Goal: Information Seeking & Learning: Learn about a topic

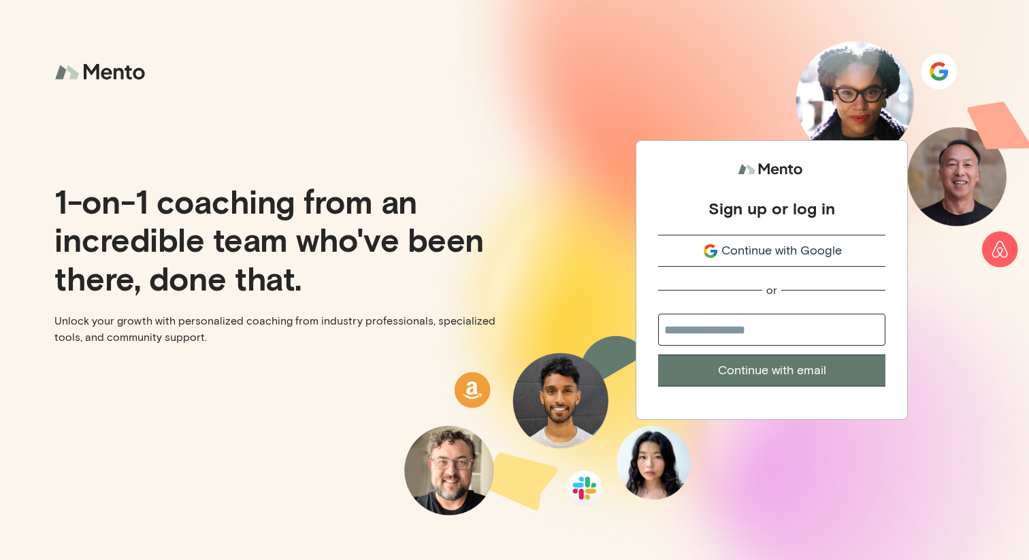
click at [739, 260] on button "Continue with Google" at bounding box center [771, 251] width 227 height 32
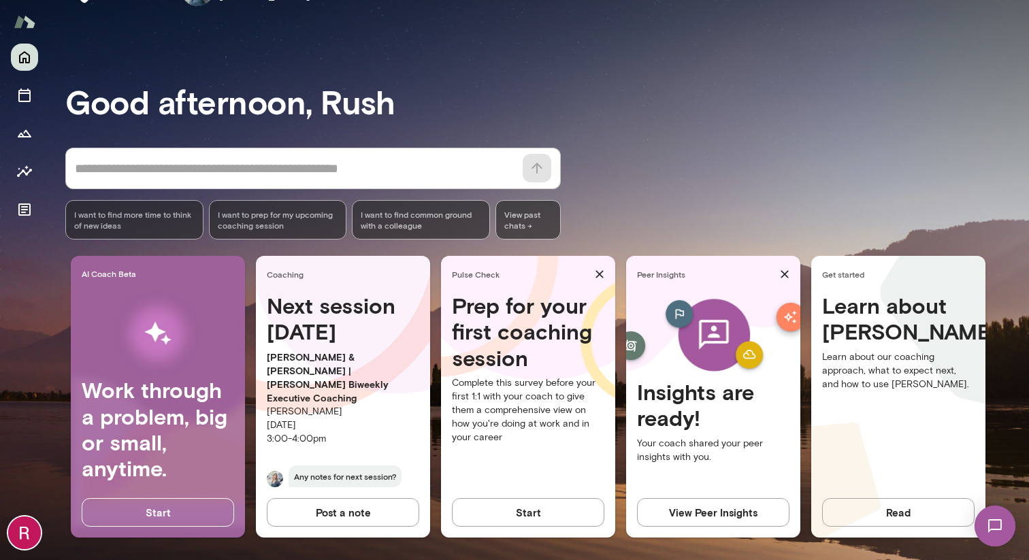
scroll to position [53, 0]
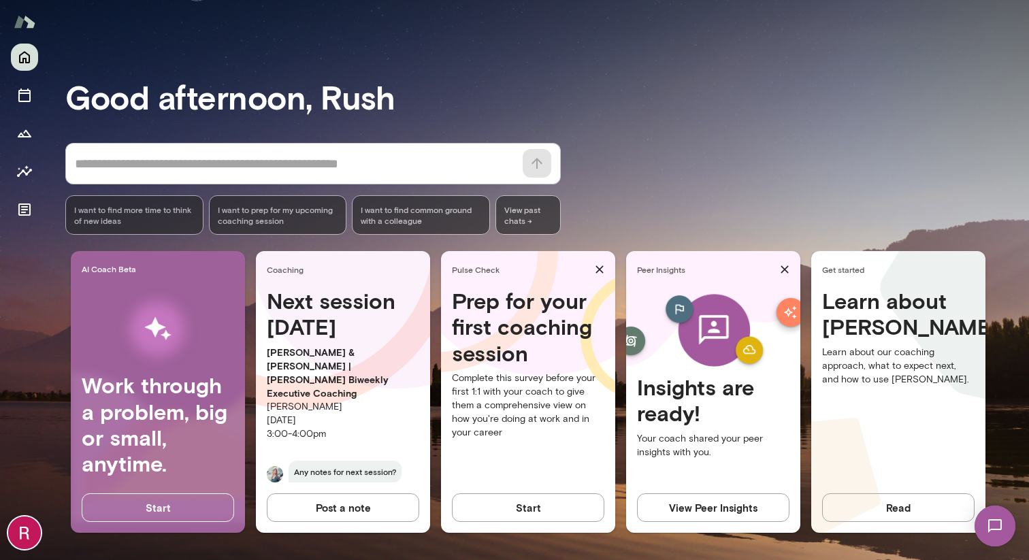
click at [1001, 521] on img at bounding box center [995, 526] width 56 height 56
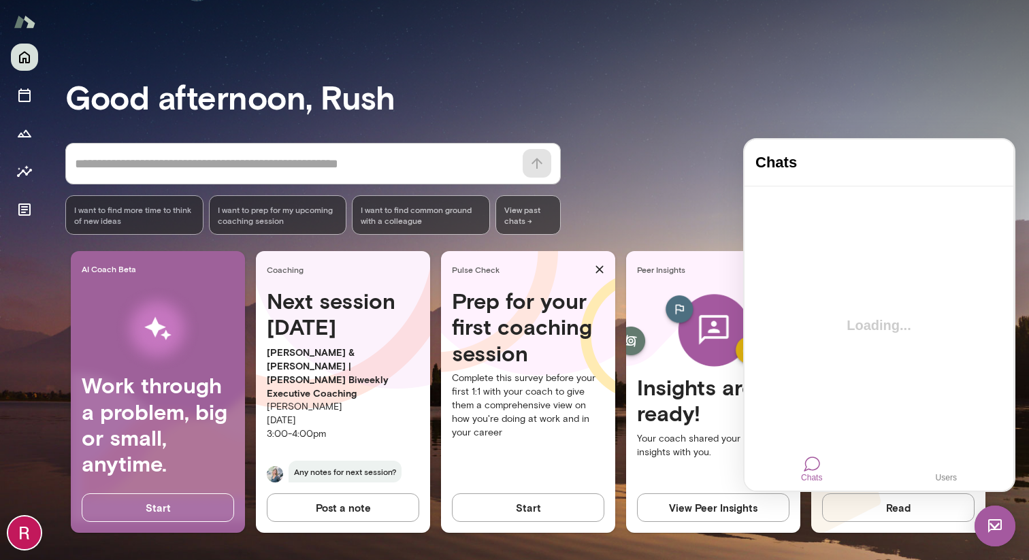
scroll to position [0, 0]
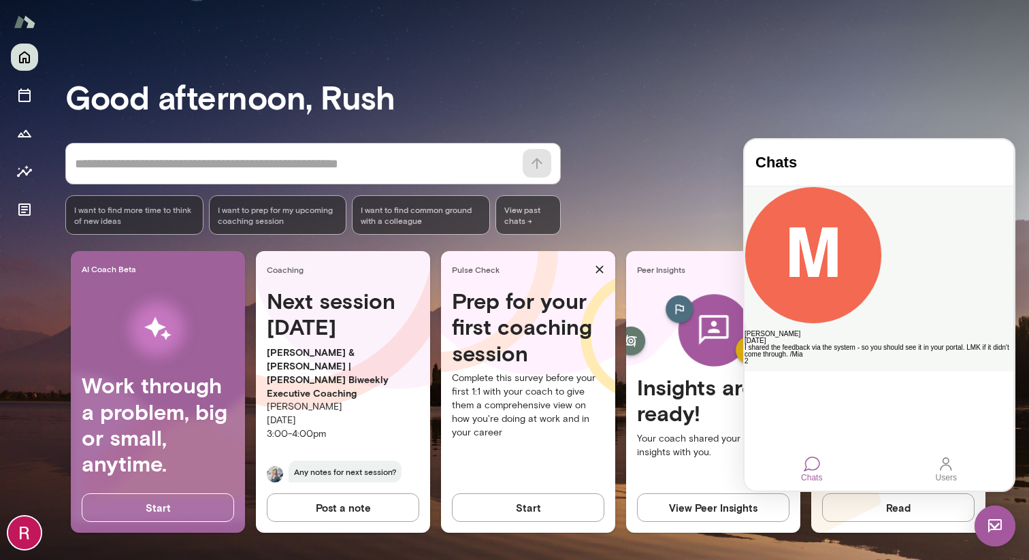
click at [881, 223] on div "Mia Lewin Yesterday I shared the feedback via the system - so you should see it…" at bounding box center [878, 278] width 269 height 185
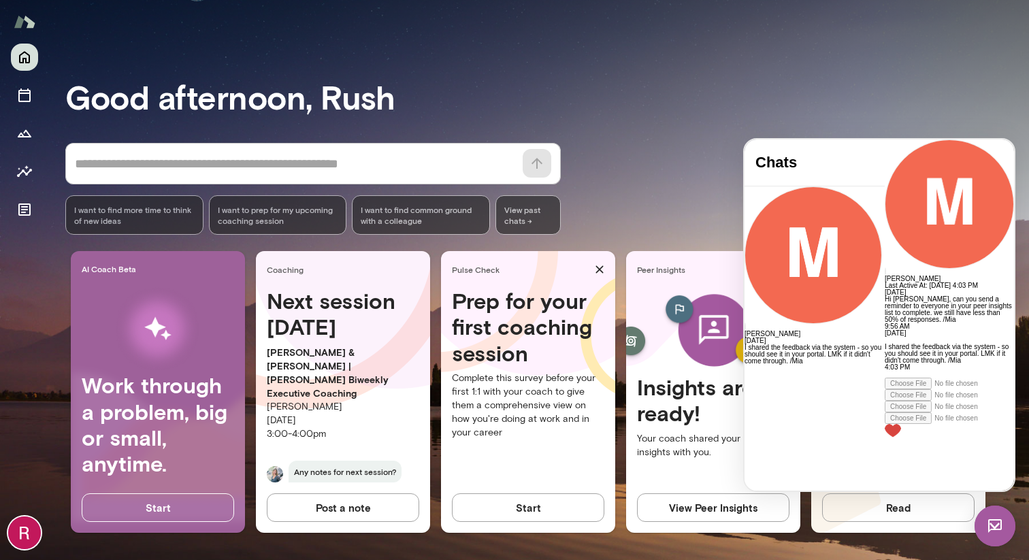
scroll to position [72, 0]
click at [28, 206] on icon "Documents" at bounding box center [24, 209] width 16 height 16
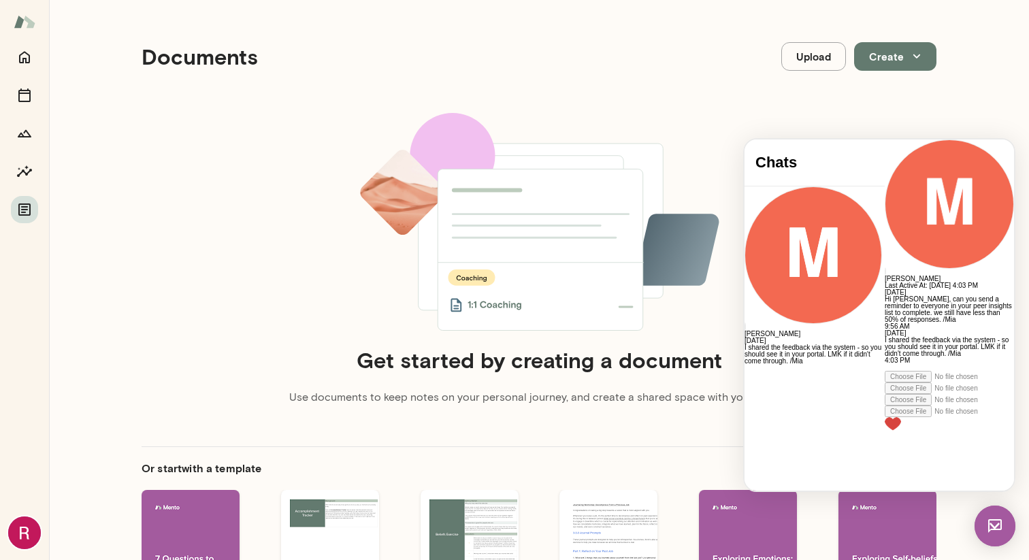
click at [901, 125] on div "Get started by creating a document Use documents to keep notes on your personal…" at bounding box center [539, 266] width 795 height 306
click at [22, 177] on icon "Insights" at bounding box center [24, 171] width 16 height 16
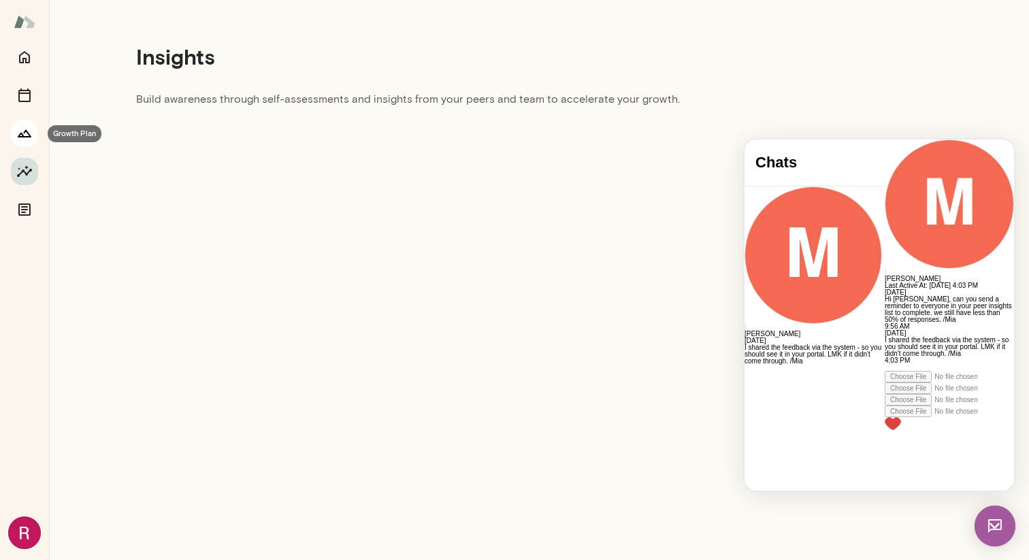
click at [29, 141] on icon "Growth Plan" at bounding box center [24, 133] width 16 height 16
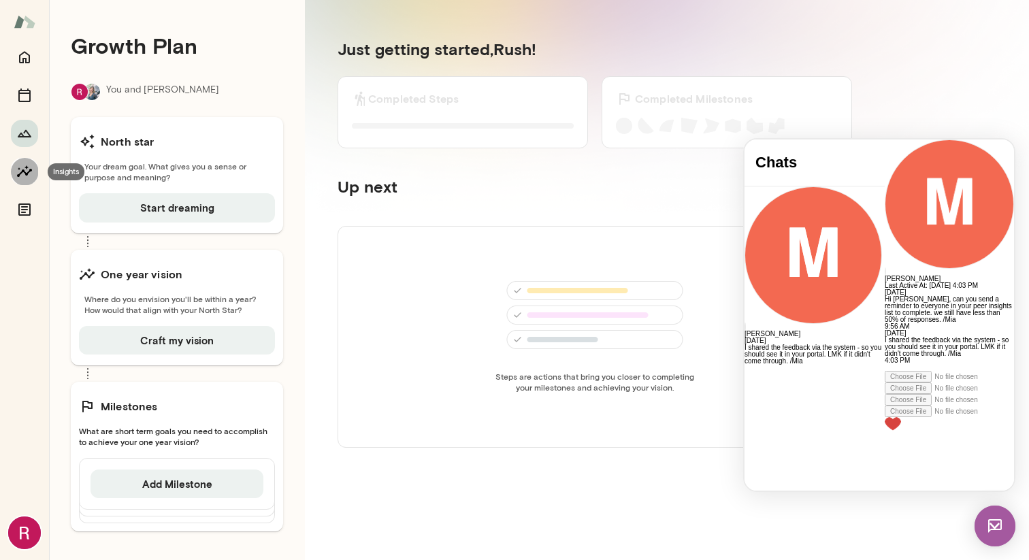
click at [20, 169] on icon "Insights" at bounding box center [24, 171] width 16 height 16
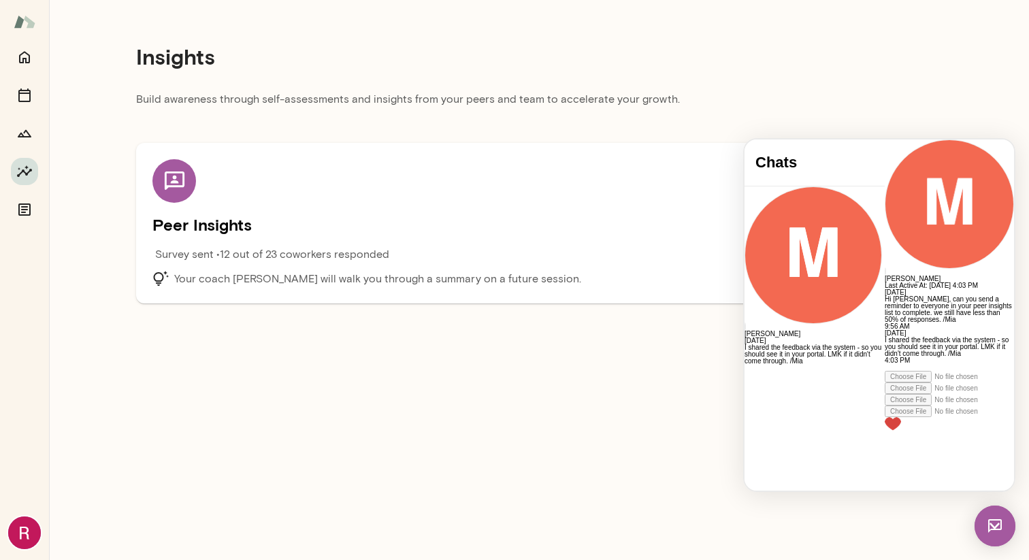
click at [168, 182] on icon at bounding box center [175, 181] width 24 height 24
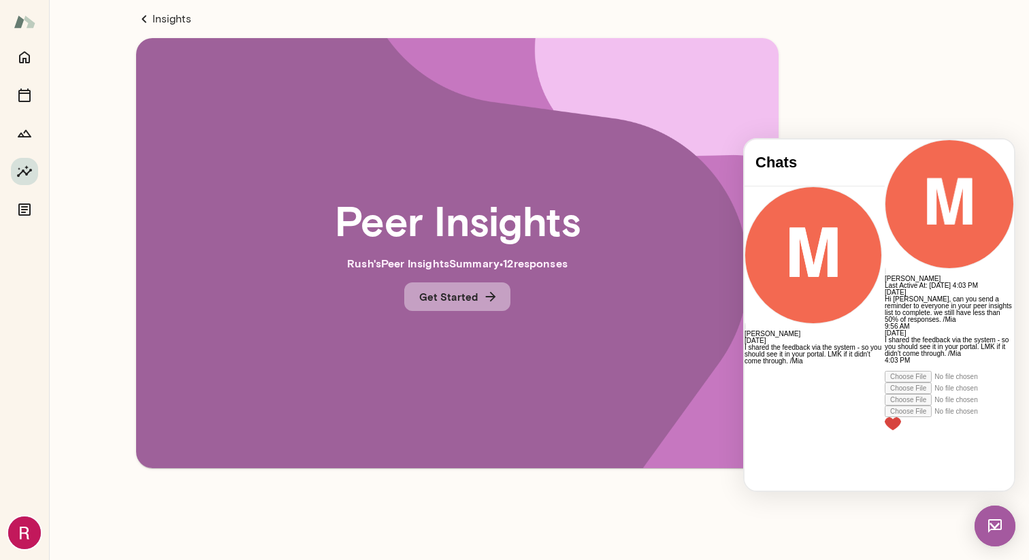
click at [465, 288] on button "Get Started" at bounding box center [457, 296] width 106 height 29
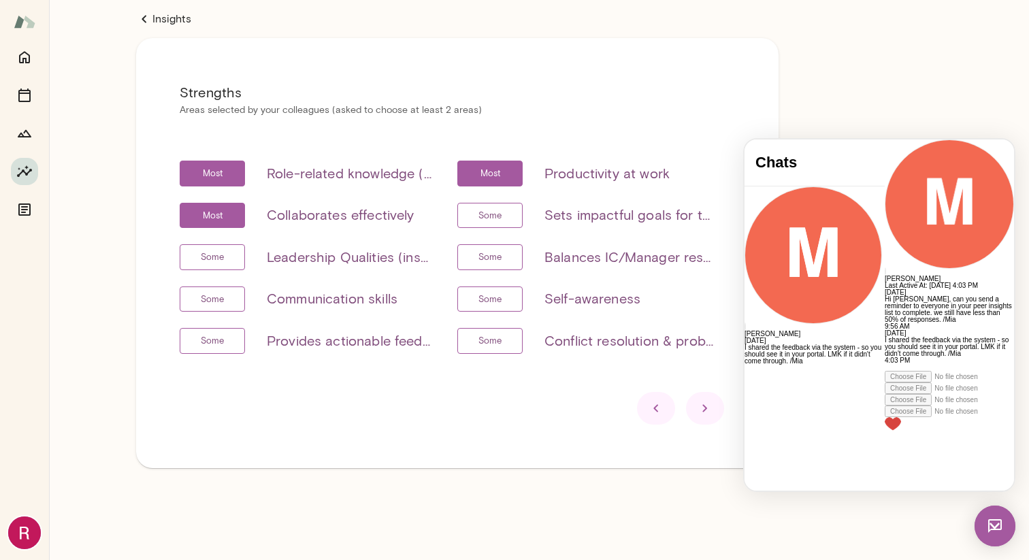
click at [880, 108] on main "Insights Strengths Areas selected by your colleagues (asked to choose at least …" at bounding box center [539, 280] width 980 height 560
click at [872, 90] on main "Insights Strengths Areas selected by your colleagues (asked to choose at least …" at bounding box center [539, 280] width 980 height 560
